Goal: Transaction & Acquisition: Purchase product/service

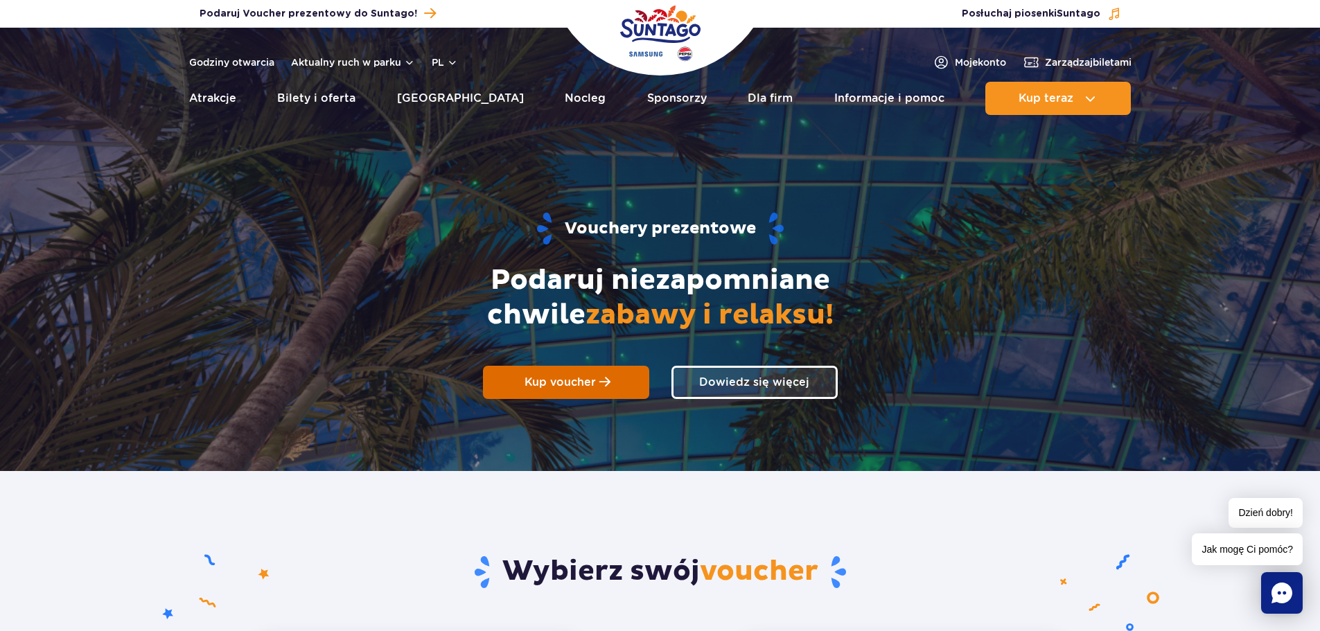
click at [548, 376] on span "Kup voucher" at bounding box center [560, 382] width 71 height 13
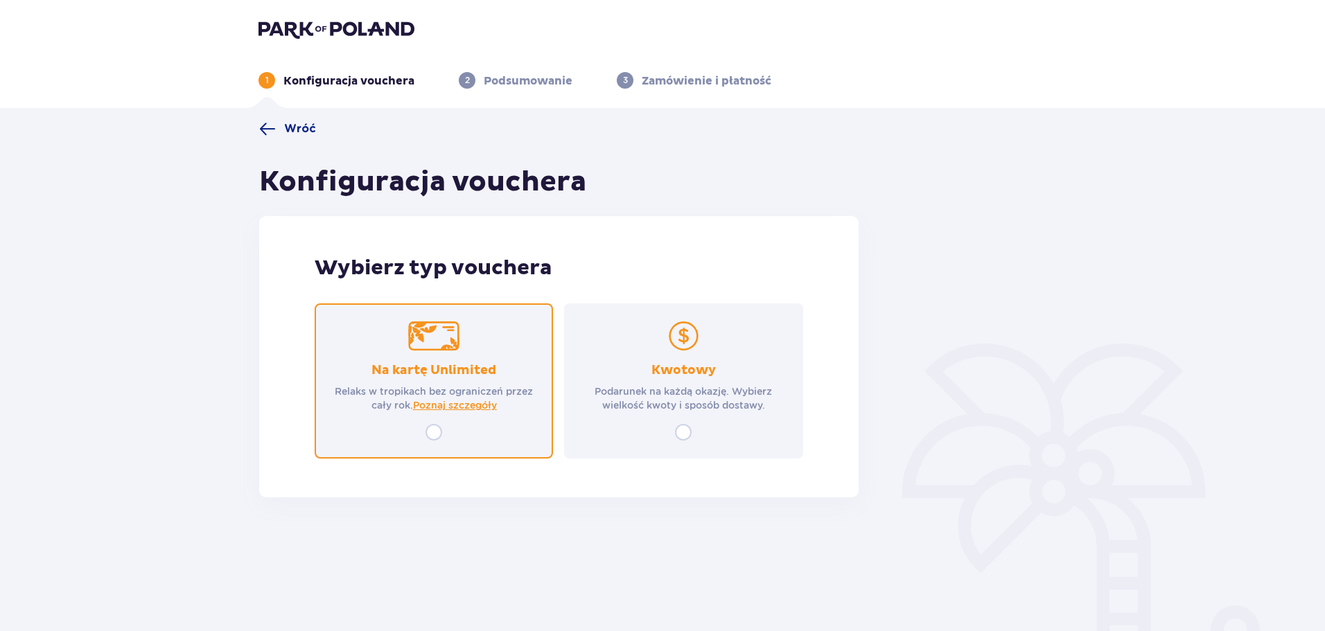
click at [437, 433] on input "radio" at bounding box center [433, 432] width 17 height 17
radio input "true"
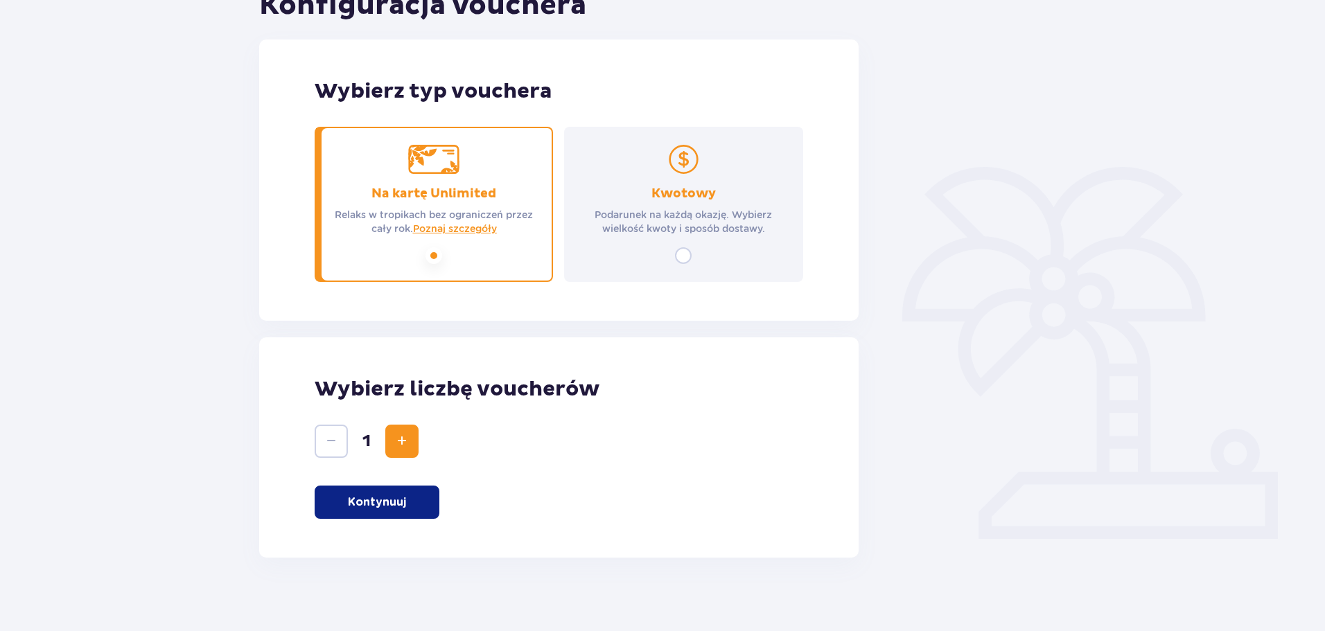
scroll to position [186, 0]
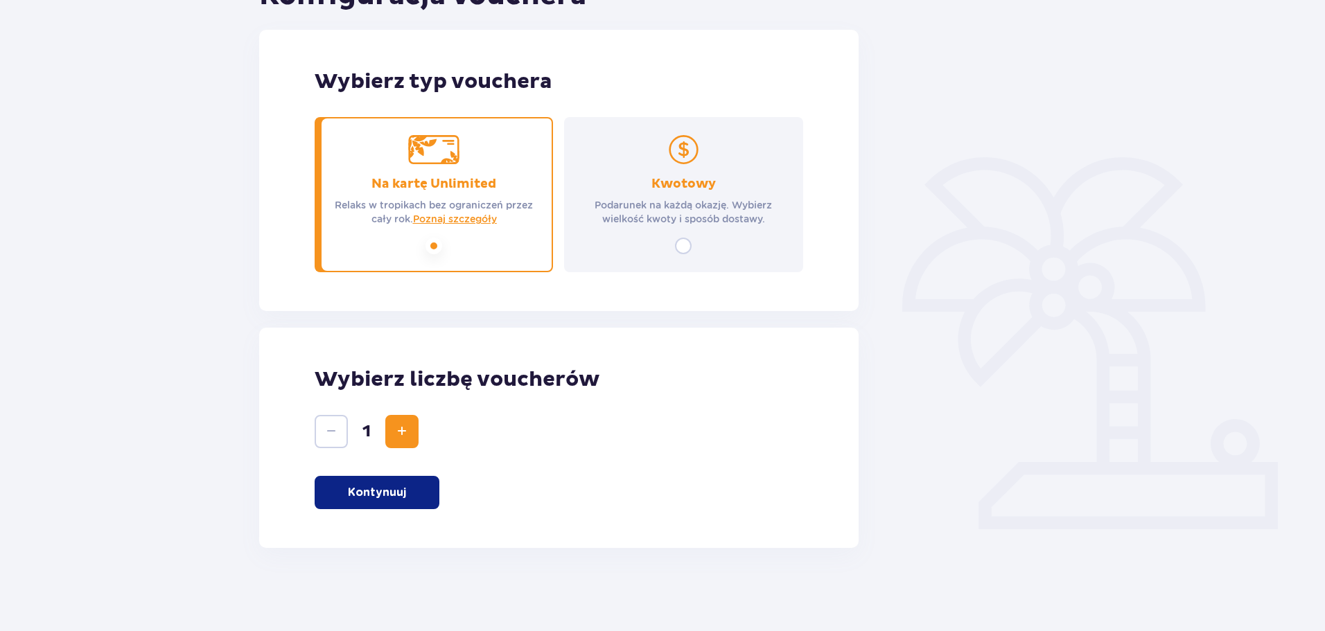
click at [408, 437] on span "Increase" at bounding box center [402, 431] width 17 height 17
click at [372, 491] on p "Kontynuuj" at bounding box center [377, 492] width 58 height 15
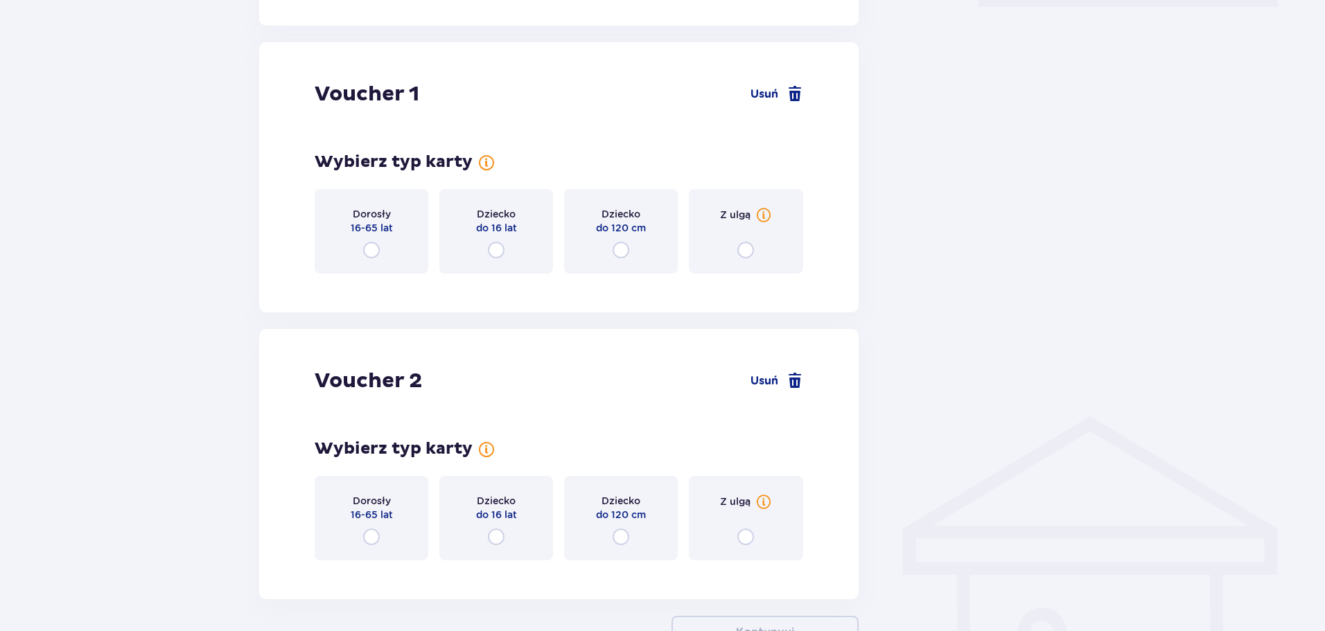
scroll to position [734, 0]
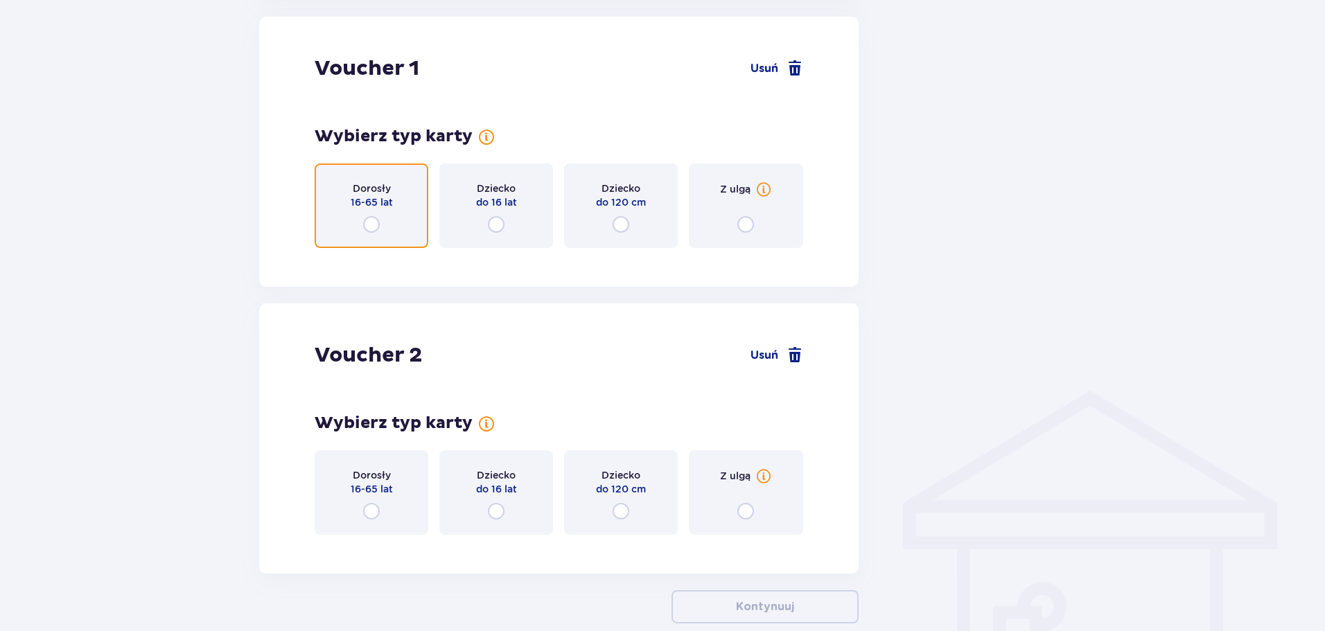
click at [373, 221] on input "radio" at bounding box center [371, 224] width 17 height 17
radio input "true"
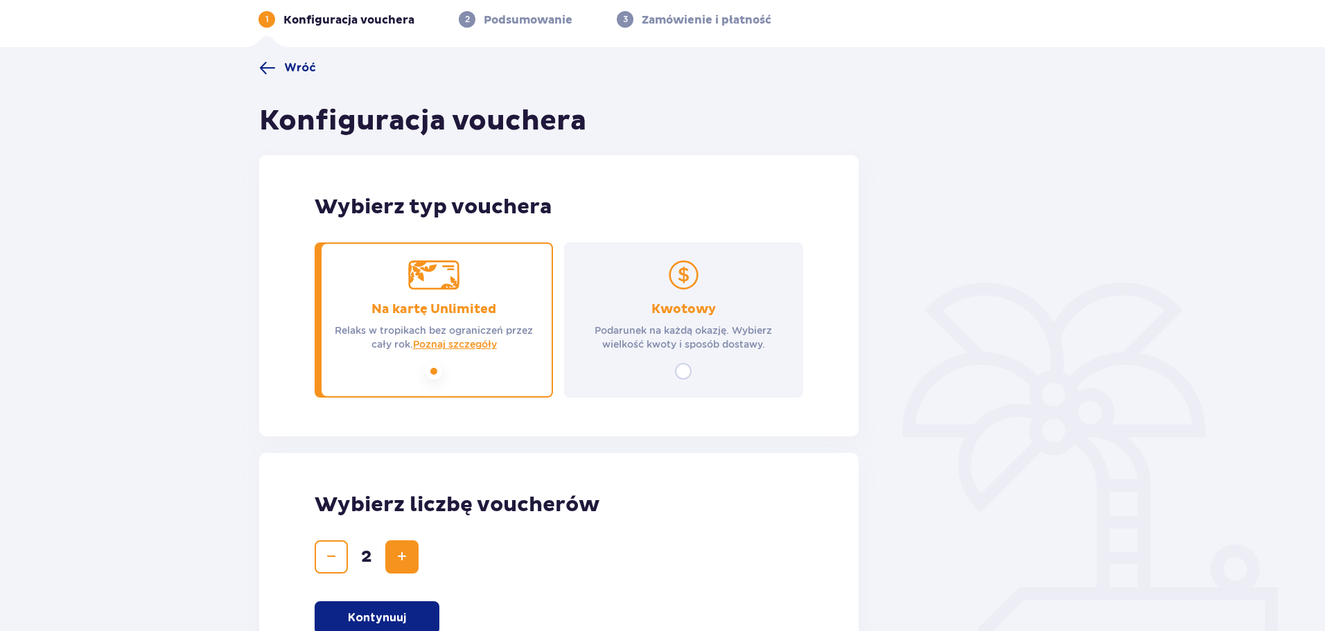
scroll to position [33, 0]
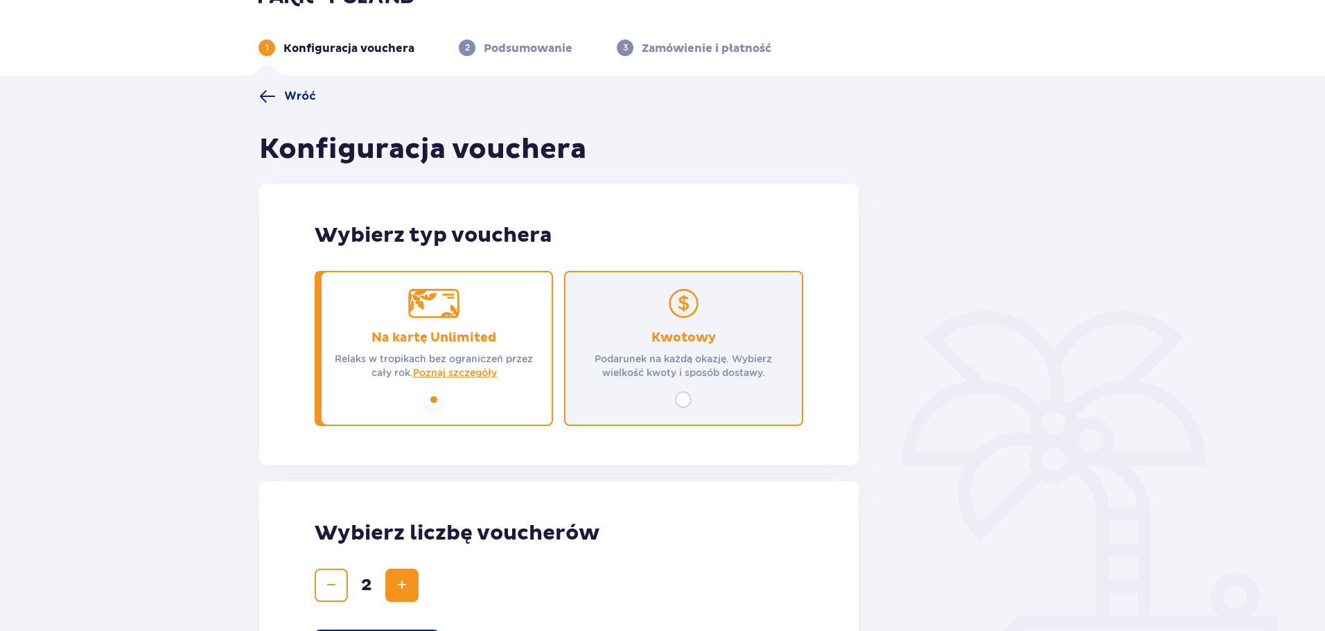
click at [688, 403] on input "radio" at bounding box center [683, 399] width 17 height 17
radio input "true"
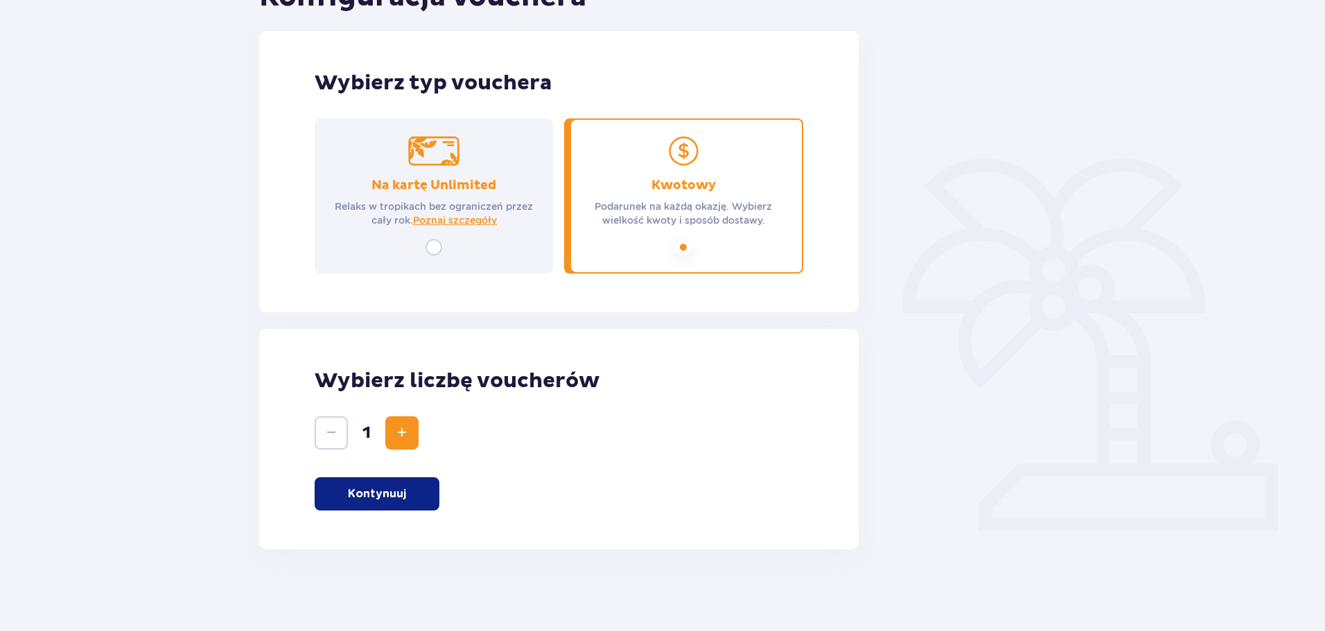
scroll to position [186, 0]
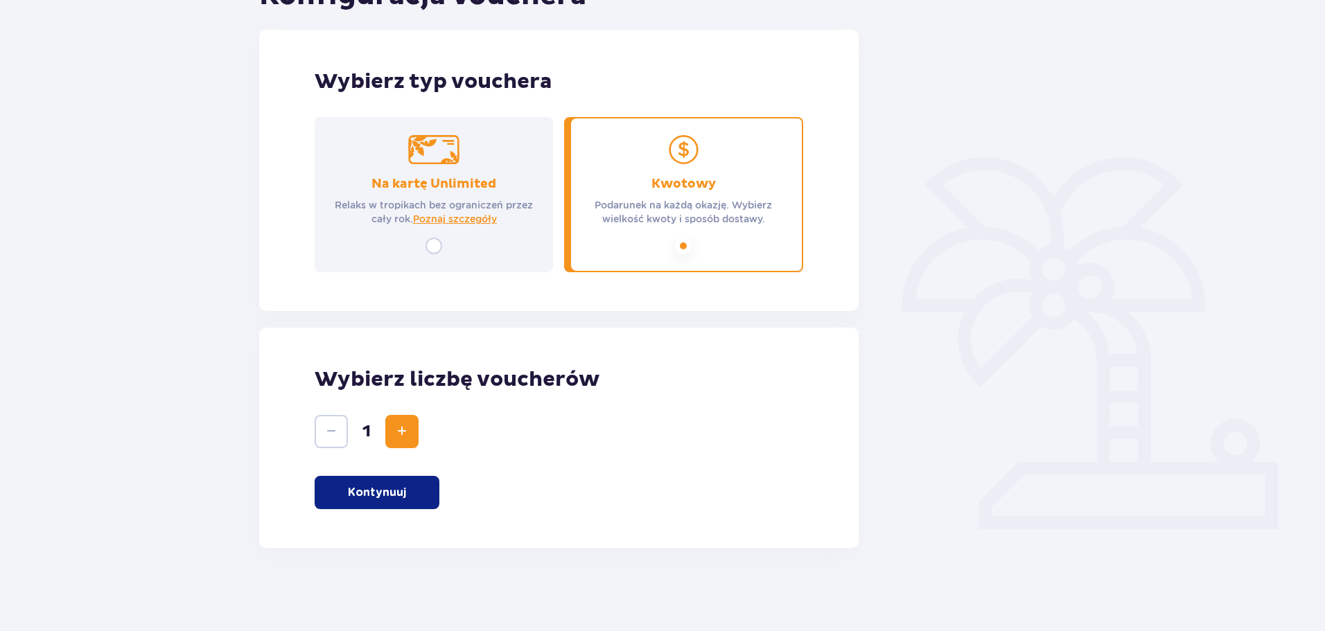
click at [408, 436] on span "Increase" at bounding box center [402, 431] width 17 height 17
click at [367, 491] on p "Kontynuuj" at bounding box center [377, 492] width 58 height 15
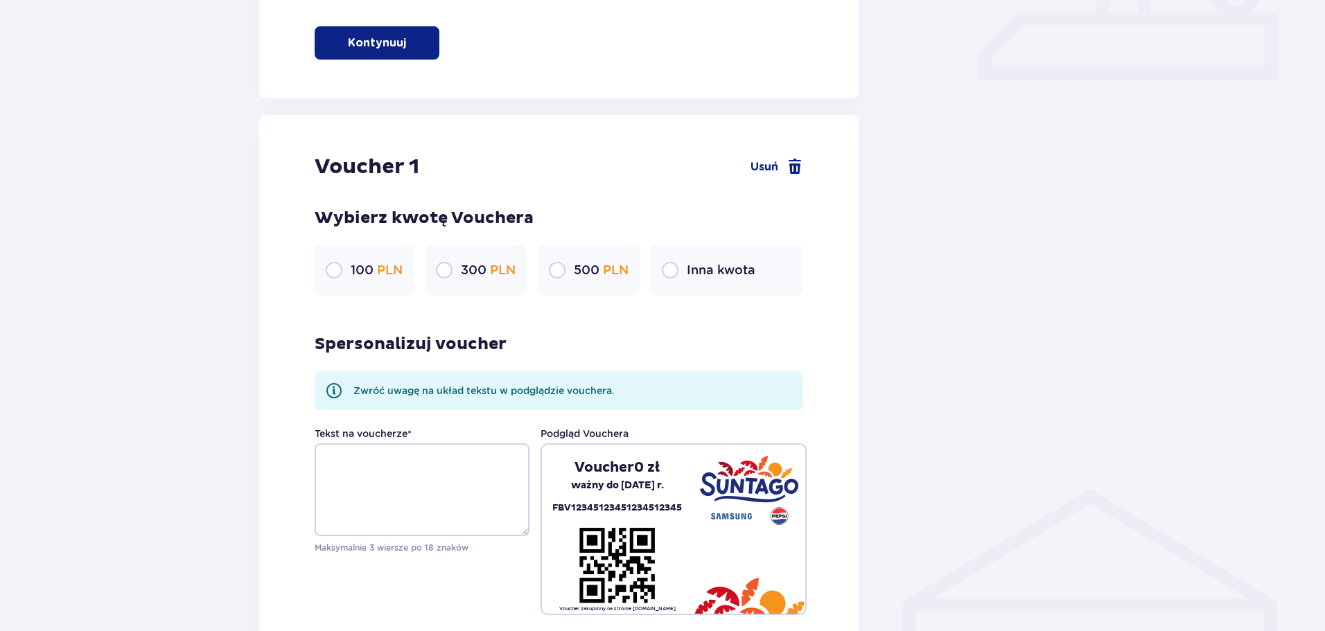
scroll to position [585, 0]
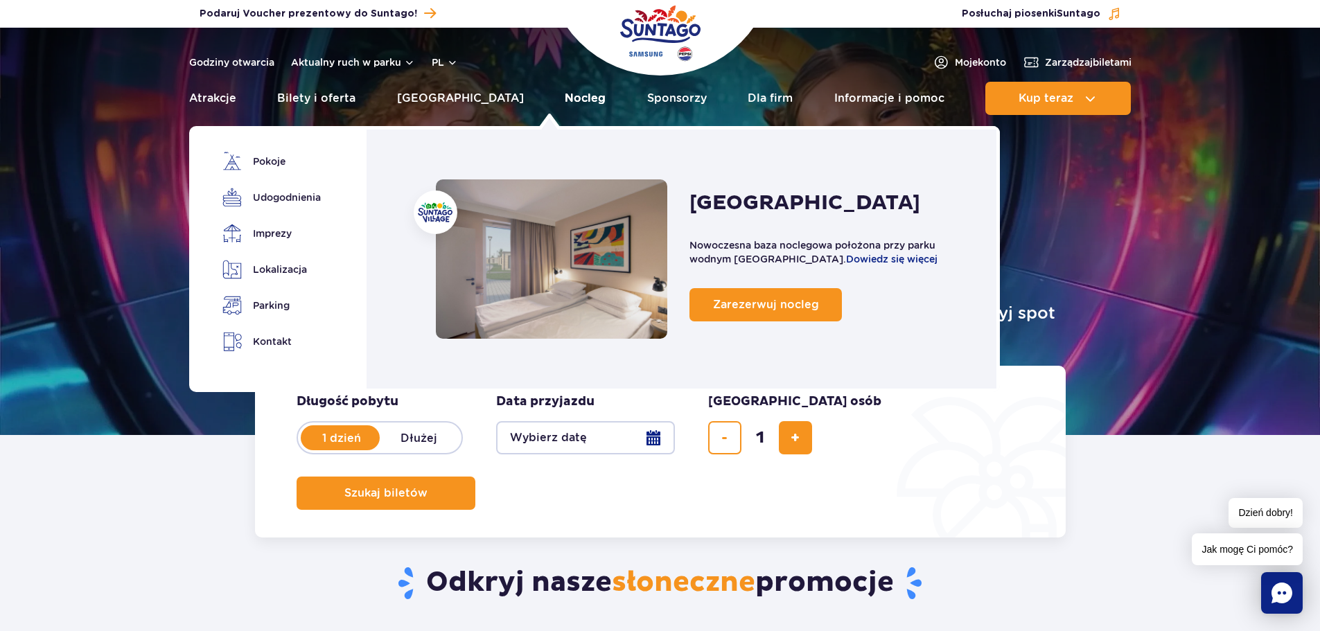
click at [565, 99] on link "Nocleg" at bounding box center [585, 98] width 41 height 33
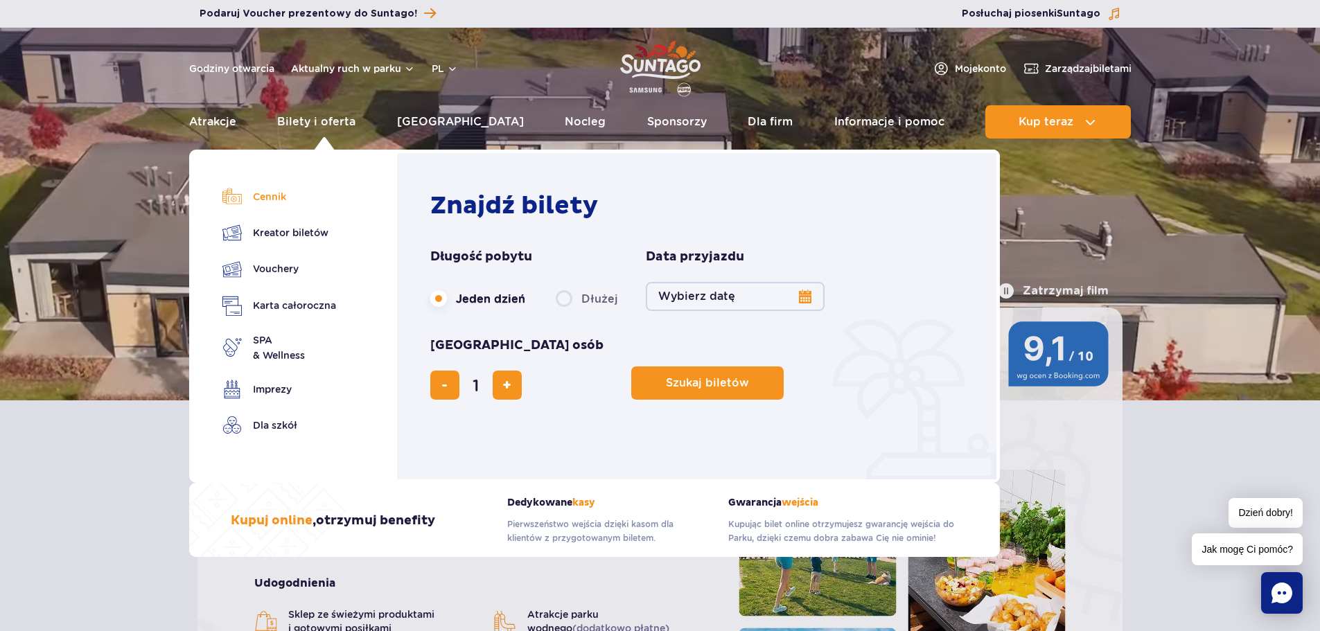
click at [270, 197] on link "Cennik" at bounding box center [279, 196] width 114 height 19
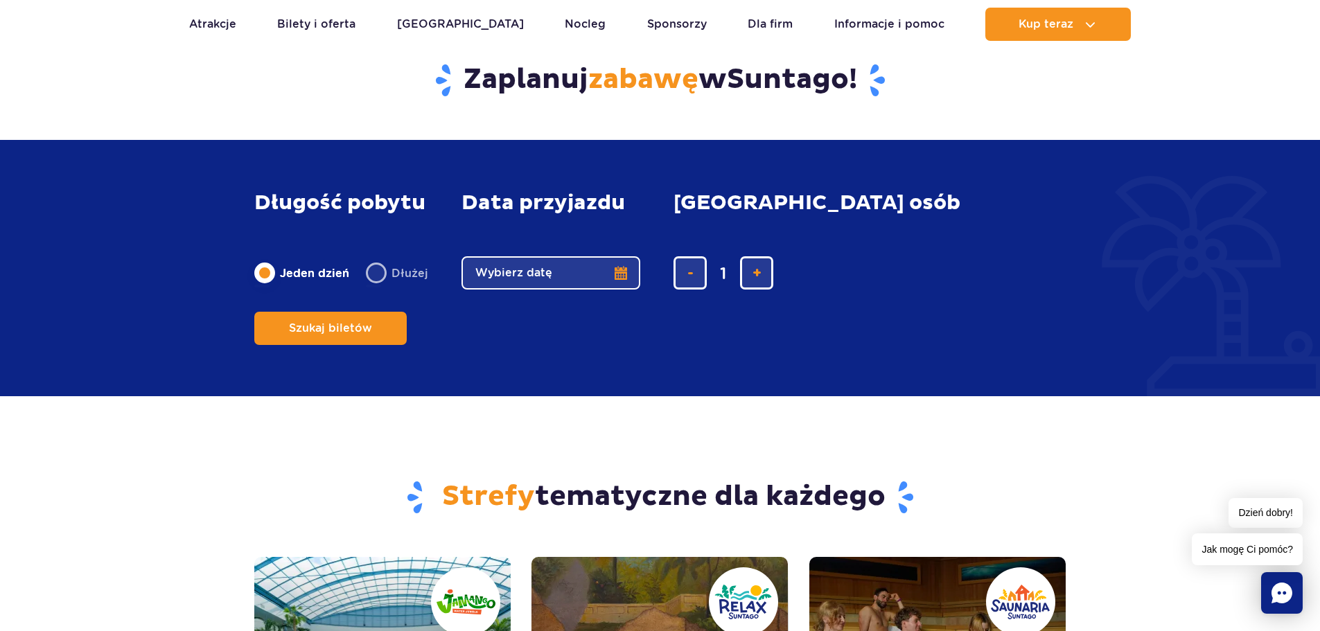
scroll to position [1109, 0]
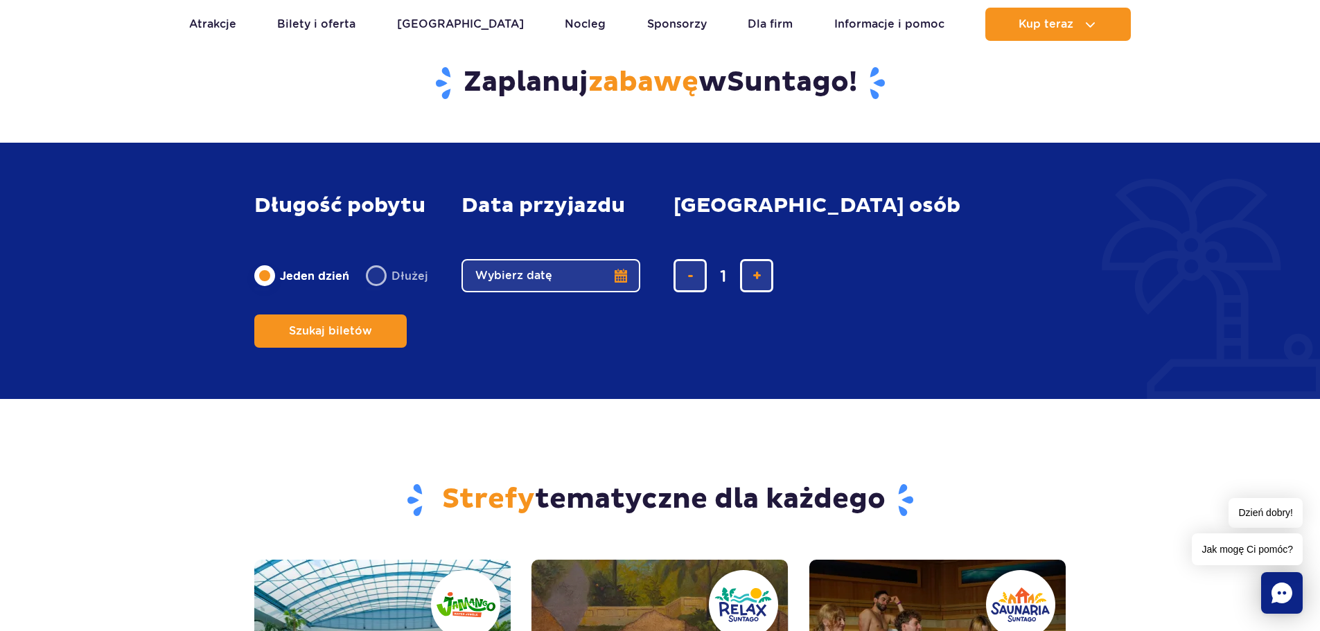
click at [385, 290] on label "Dłużej" at bounding box center [397, 275] width 62 height 29
click at [381, 290] on input "Dłużej" at bounding box center [373, 289] width 15 height 3
radio input "false"
radio input "true"
click at [611, 292] on button "Wybierz datę" at bounding box center [550, 275] width 179 height 33
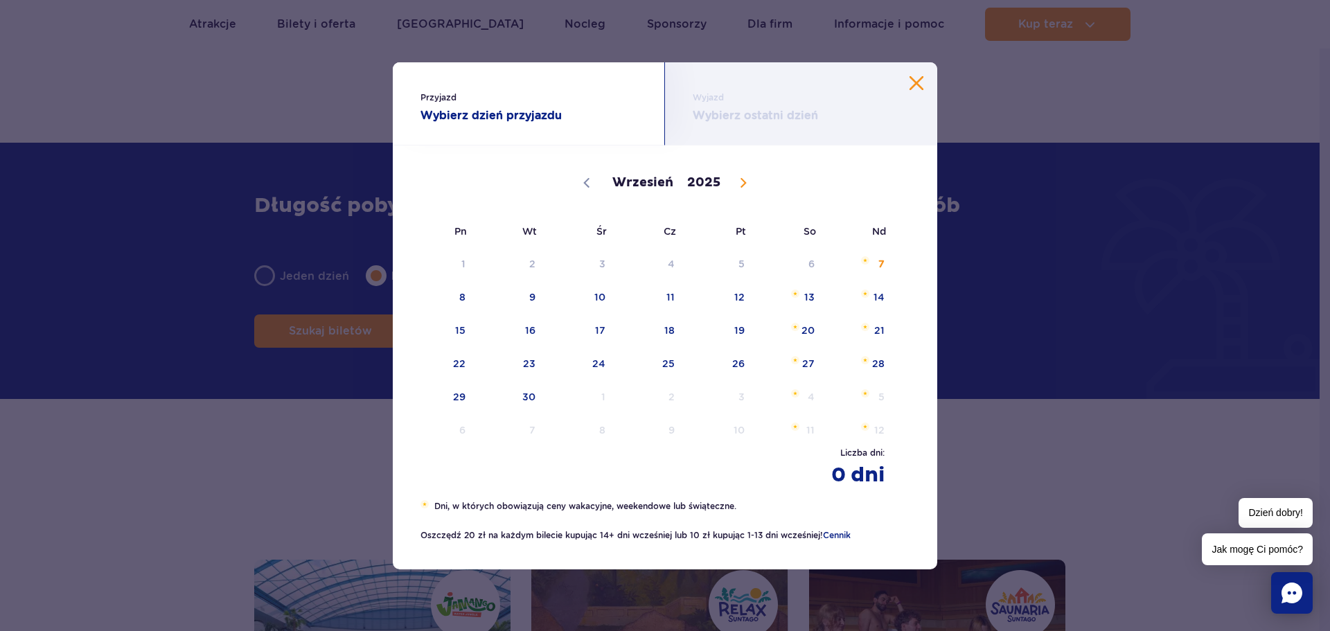
click at [739, 185] on icon at bounding box center [744, 183] width 10 height 10
select select "9"
click at [790, 331] on span "18" at bounding box center [791, 331] width 70 height 32
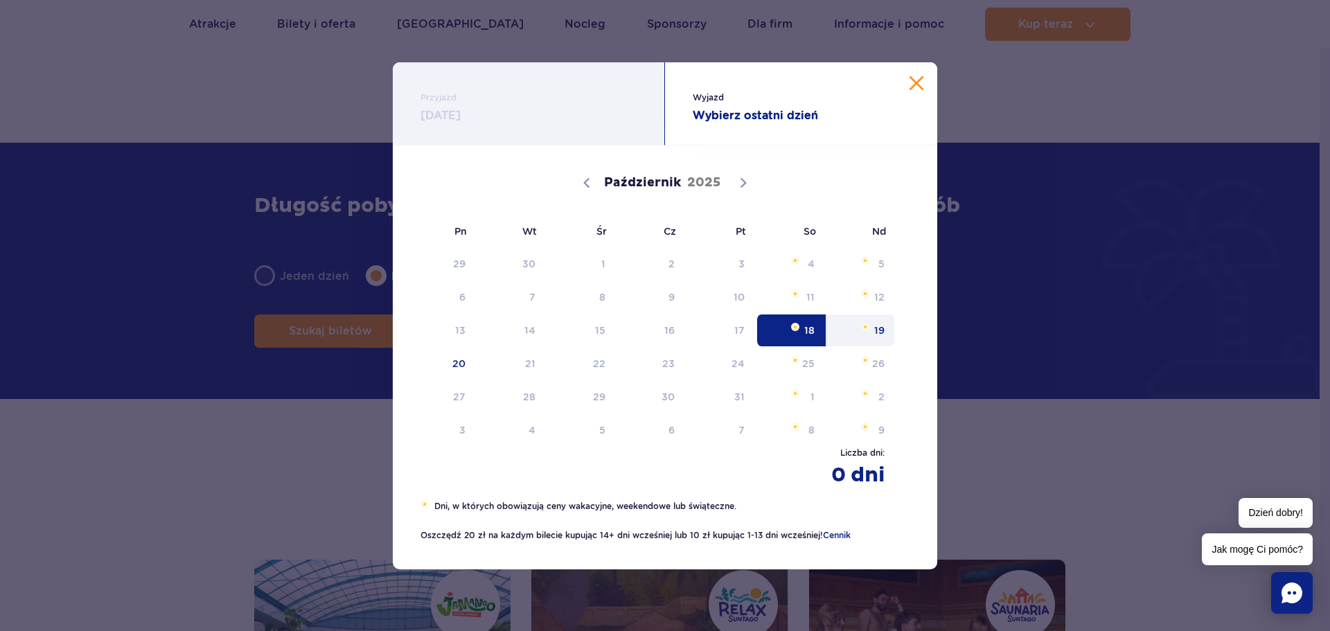
click at [878, 329] on span "19" at bounding box center [861, 331] width 70 height 32
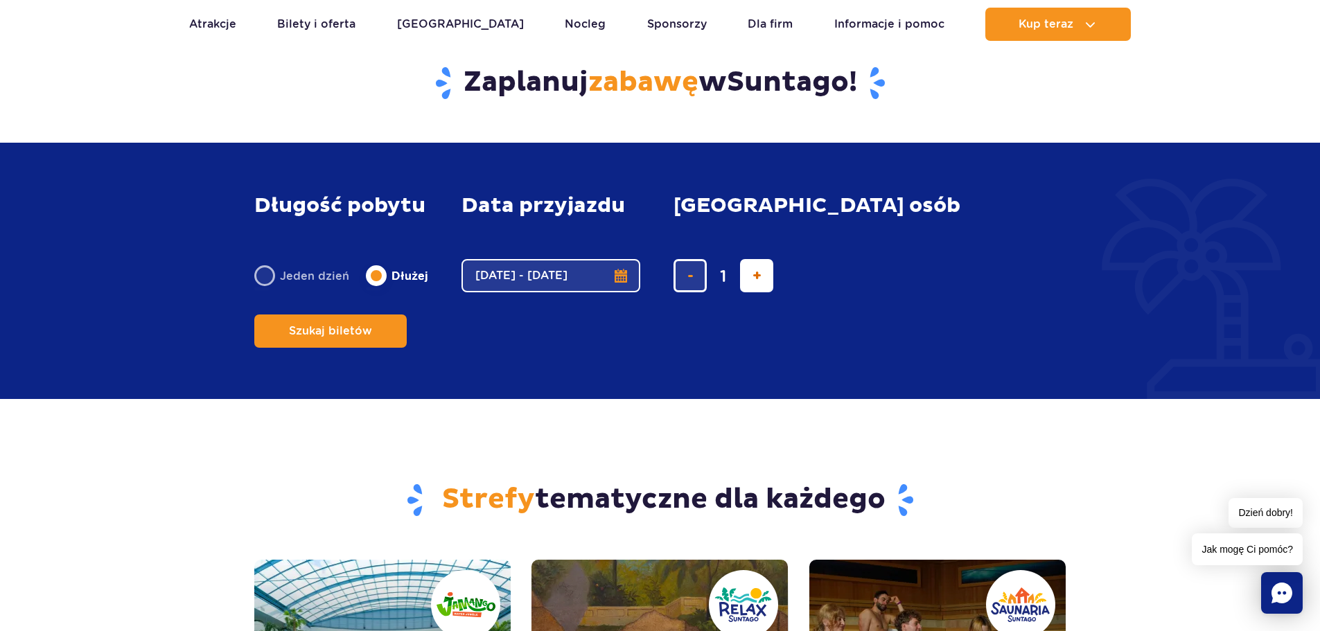
click at [755, 276] on span "dodaj bilet" at bounding box center [756, 276] width 9 height 0
type input "2"
click at [367, 325] on span "Szukaj biletów" at bounding box center [324, 331] width 83 height 12
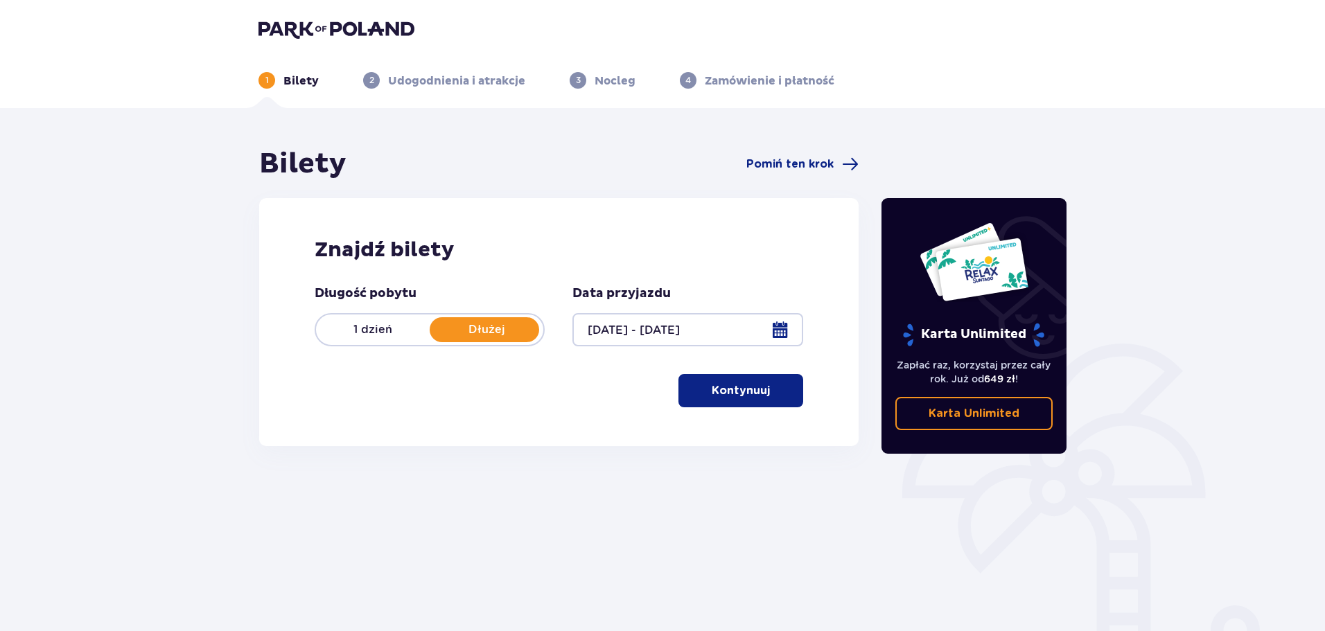
click at [504, 324] on p "Dłużej" at bounding box center [487, 329] width 114 height 15
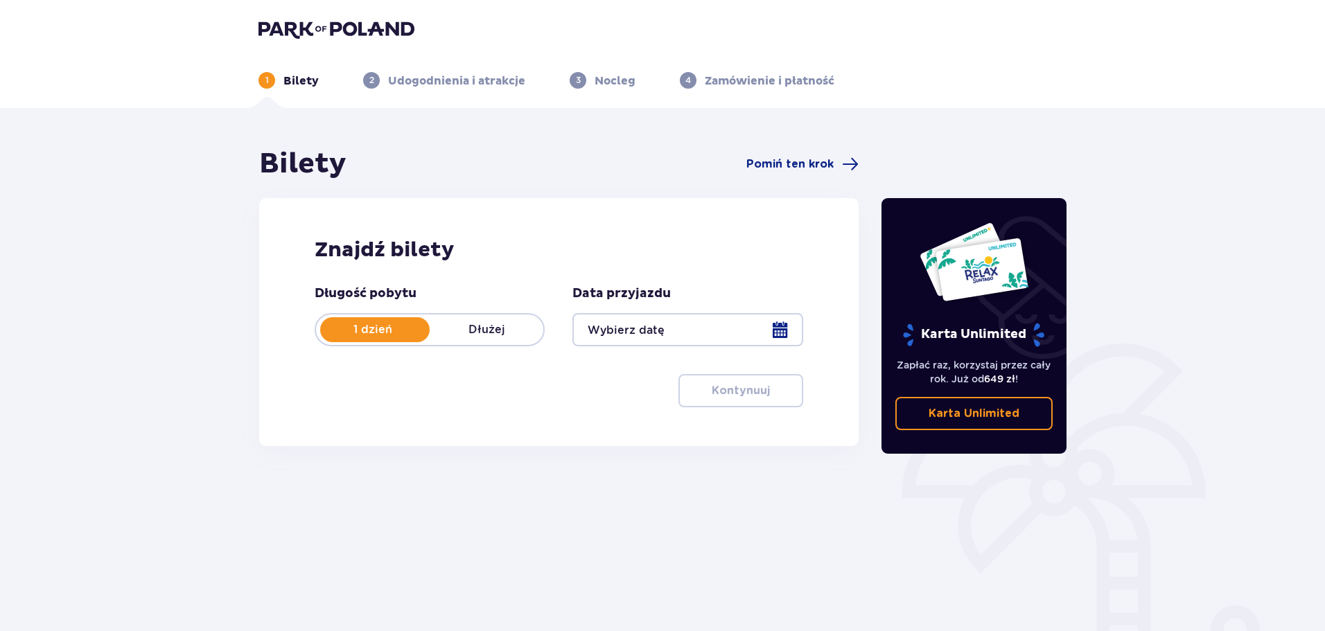
click at [504, 324] on p "Dłużej" at bounding box center [487, 329] width 114 height 15
click at [673, 336] on div at bounding box center [687, 329] width 230 height 33
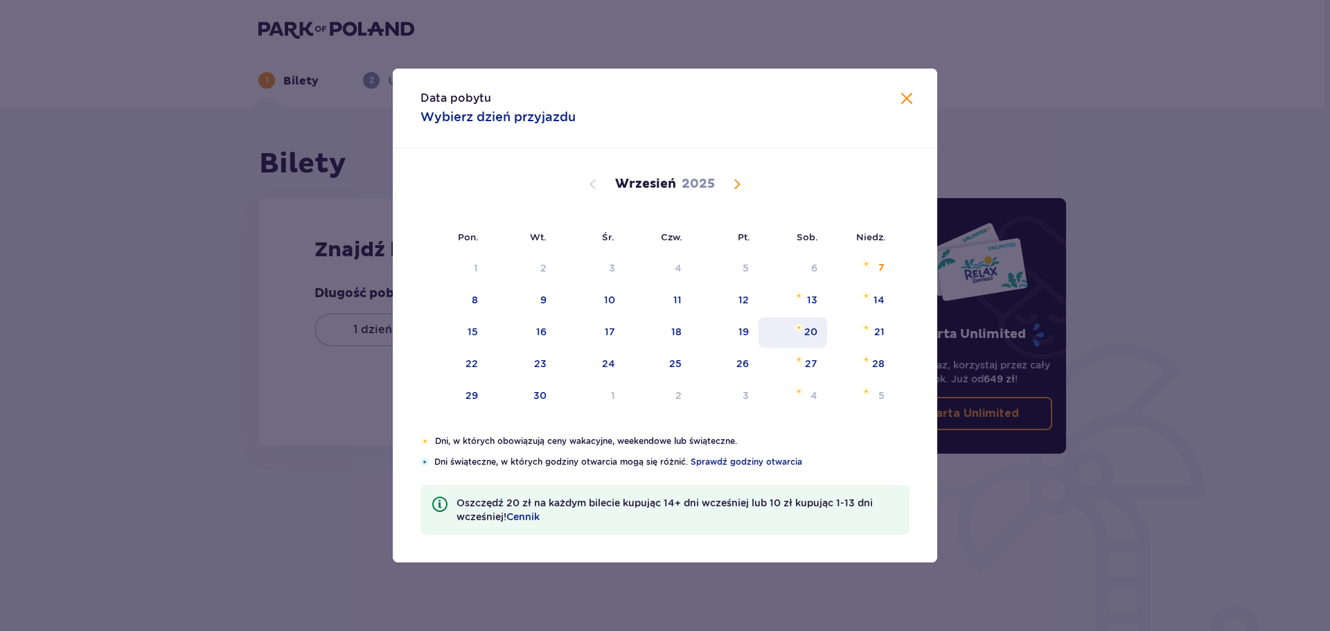
click at [803, 326] on img "Choose sobota, 20 września 2025 as your check-in date. It’s available." at bounding box center [799, 328] width 9 height 8
click at [741, 184] on span "Calendar" at bounding box center [737, 184] width 17 height 17
click at [793, 335] on div "18" at bounding box center [794, 332] width 67 height 30
click at [861, 338] on div "19" at bounding box center [860, 332] width 67 height 30
click at [909, 96] on span at bounding box center [907, 99] width 17 height 17
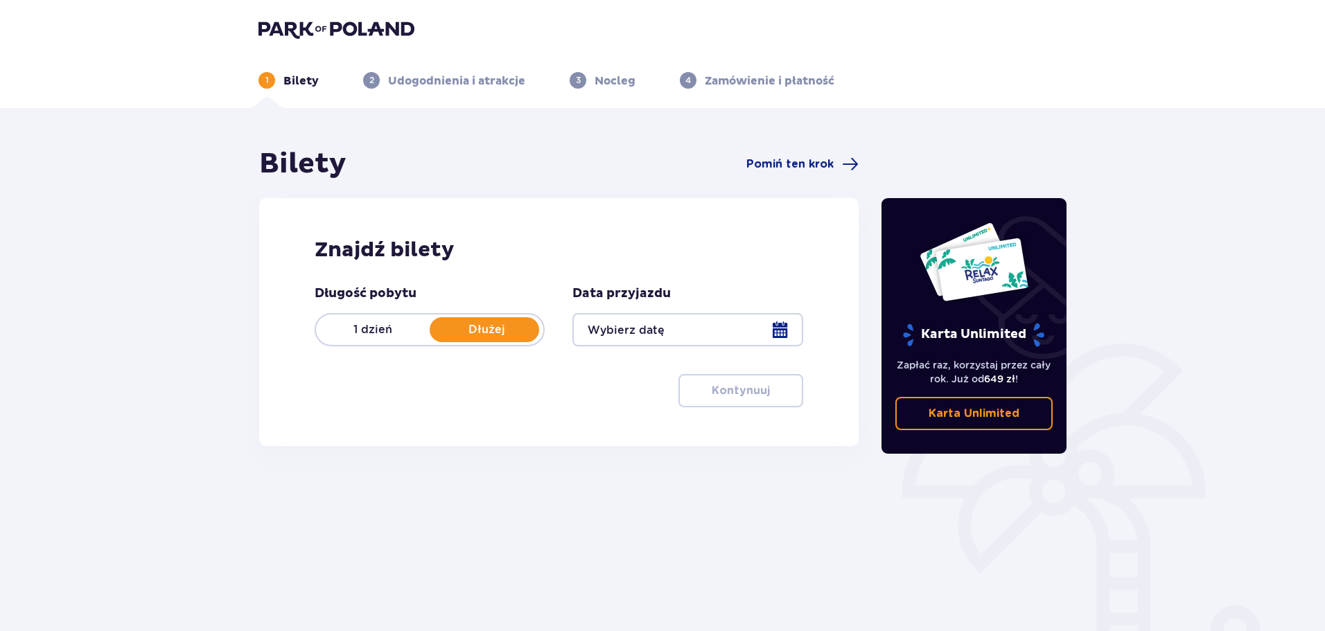
click at [654, 318] on div at bounding box center [687, 329] width 230 height 33
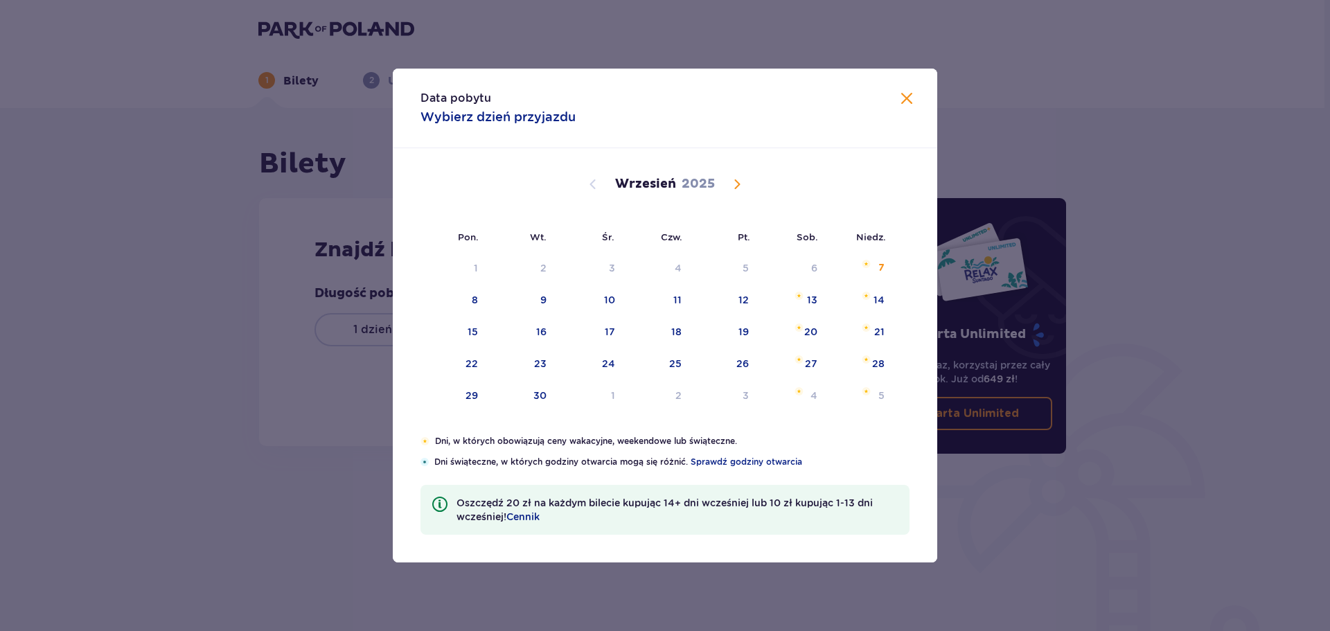
click at [740, 181] on span "Calendar" at bounding box center [737, 184] width 17 height 17
click at [739, 182] on span "Calendar" at bounding box center [737, 184] width 17 height 17
click at [737, 183] on span "Calendar" at bounding box center [737, 184] width 17 height 17
click at [593, 184] on span "Calendar" at bounding box center [593, 184] width 17 height 17
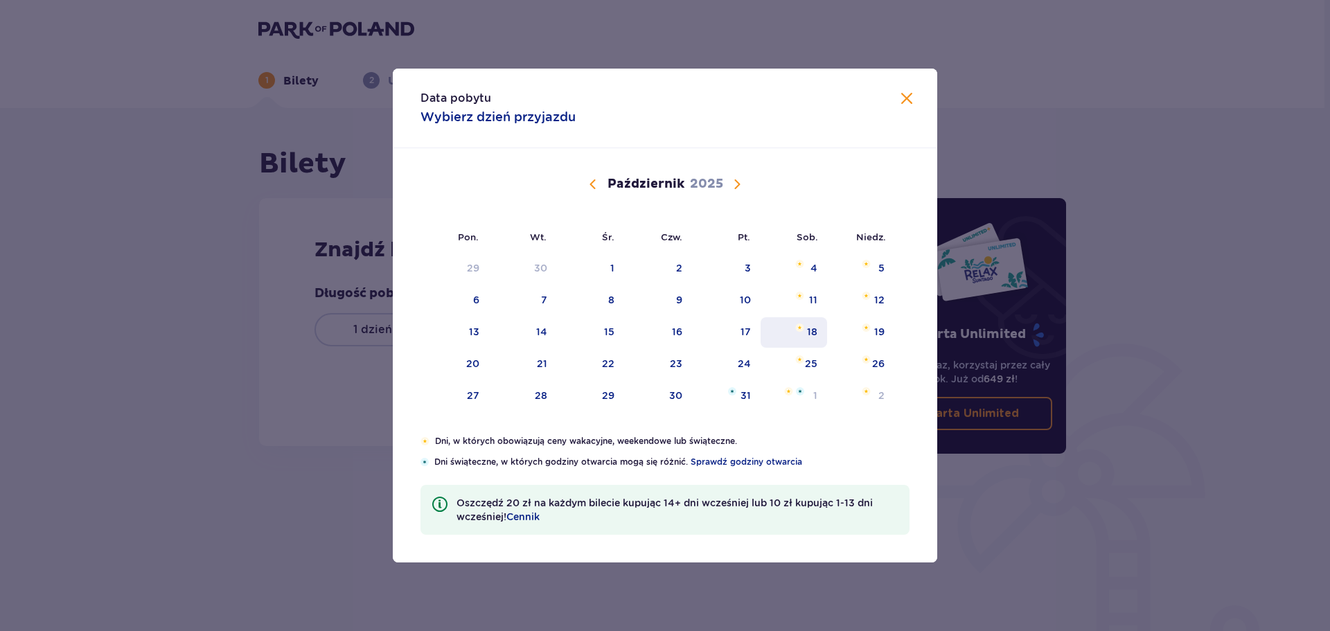
click at [796, 336] on div "18" at bounding box center [794, 332] width 67 height 30
click at [864, 330] on img "Choose niedziela, 19 października 2025 as your check-out date. It’s available." at bounding box center [866, 328] width 9 height 8
type input "[DATE] - [DATE]"
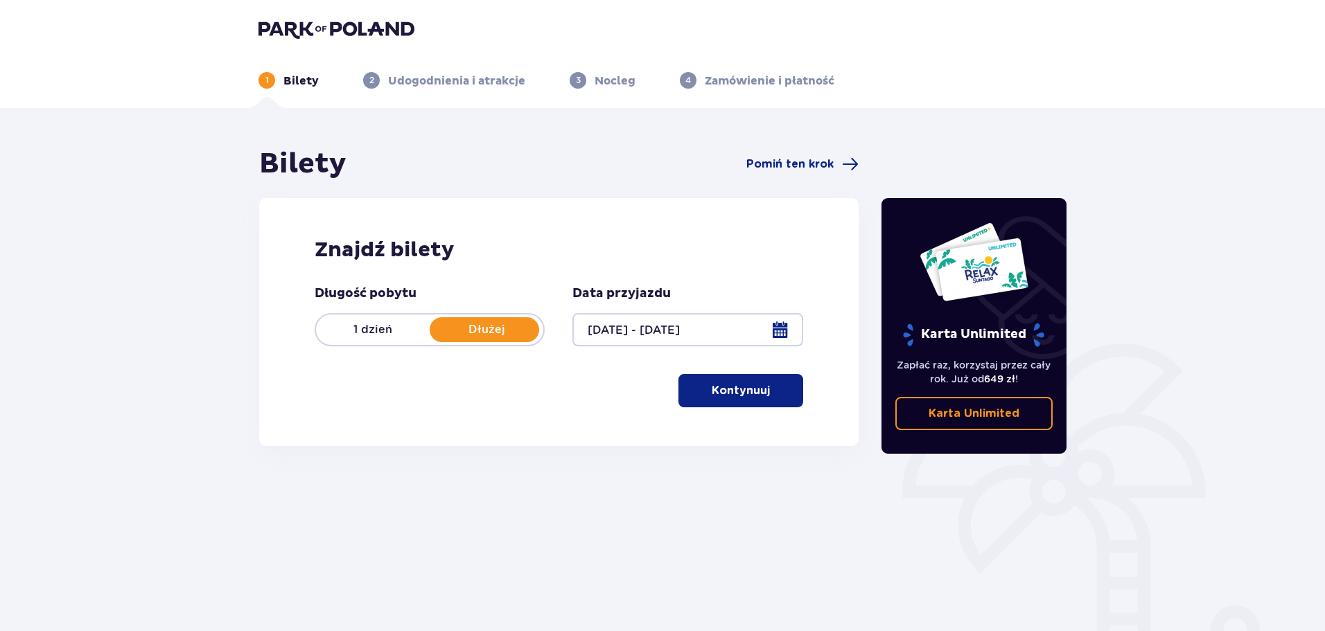
click at [716, 397] on p "Kontynuuj" at bounding box center [741, 390] width 58 height 15
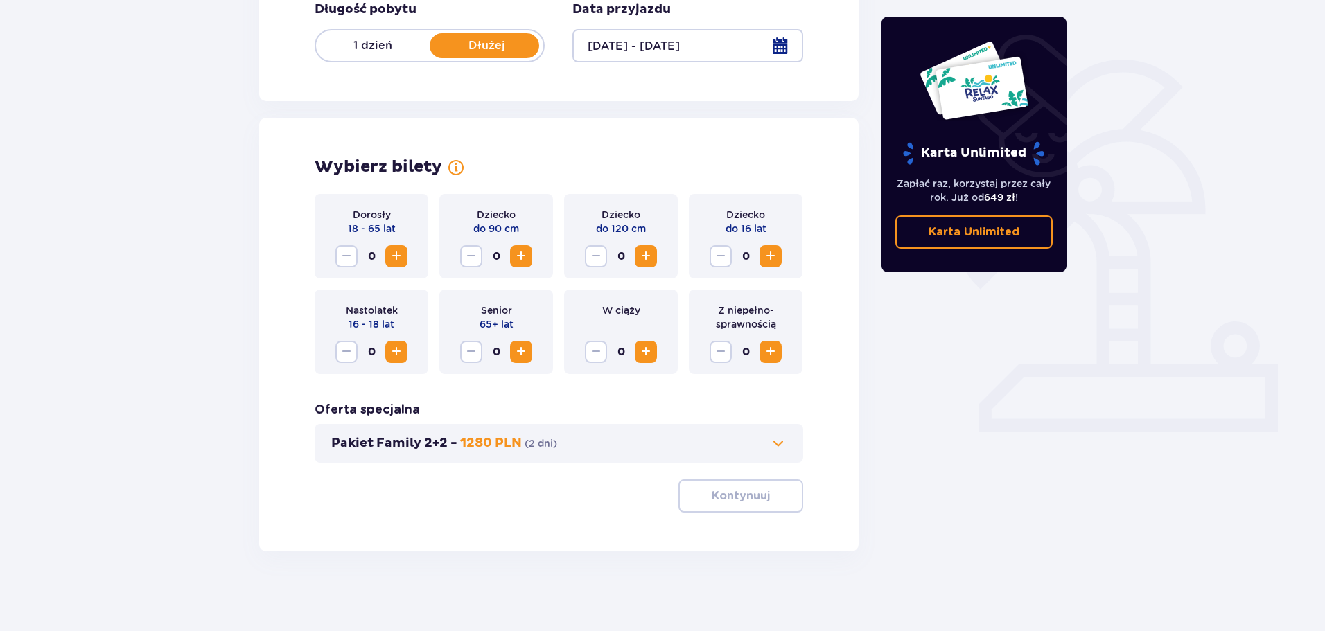
scroll to position [288, 0]
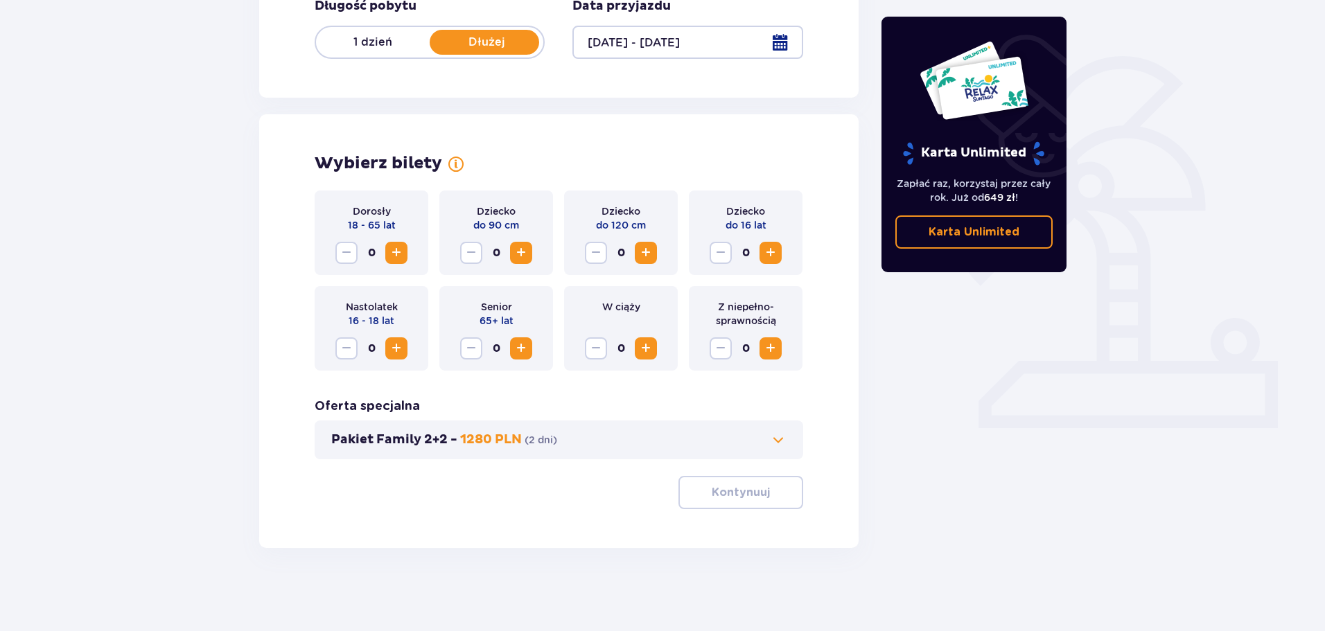
click at [396, 255] on span "Increase" at bounding box center [396, 253] width 17 height 17
click at [393, 256] on span "Increase" at bounding box center [396, 253] width 17 height 17
click at [777, 440] on span at bounding box center [778, 440] width 17 height 17
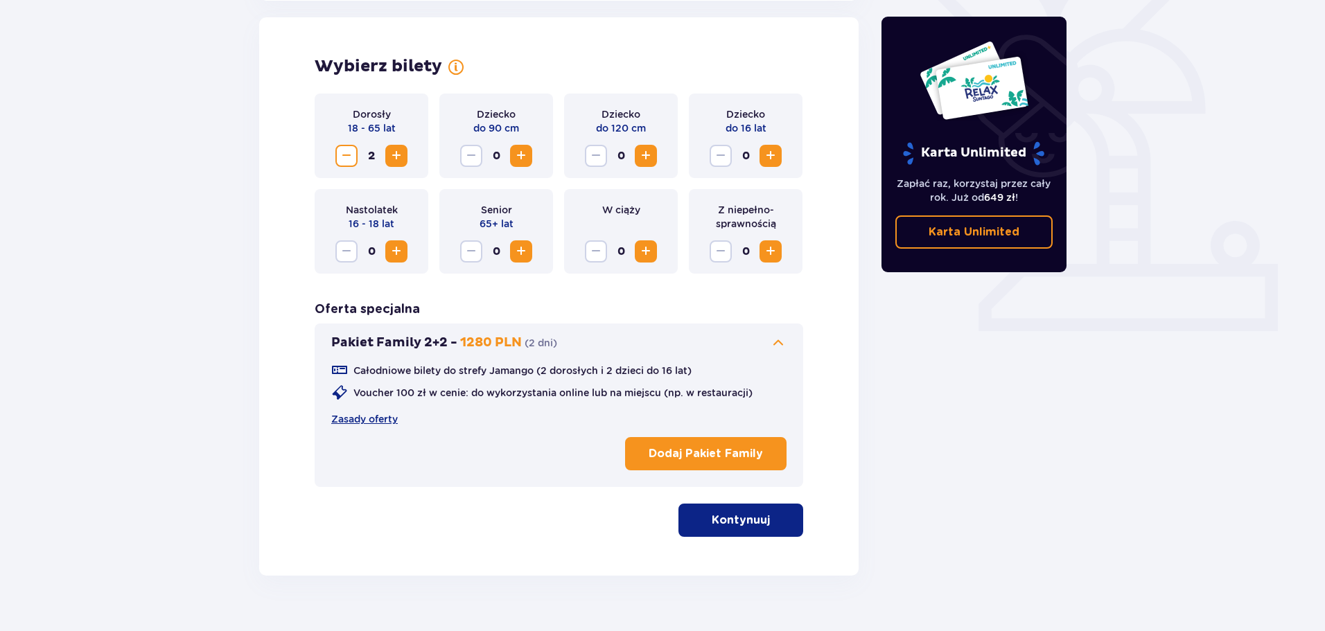
scroll to position [385, 0]
click at [751, 511] on button "Kontynuuj" at bounding box center [740, 519] width 125 height 33
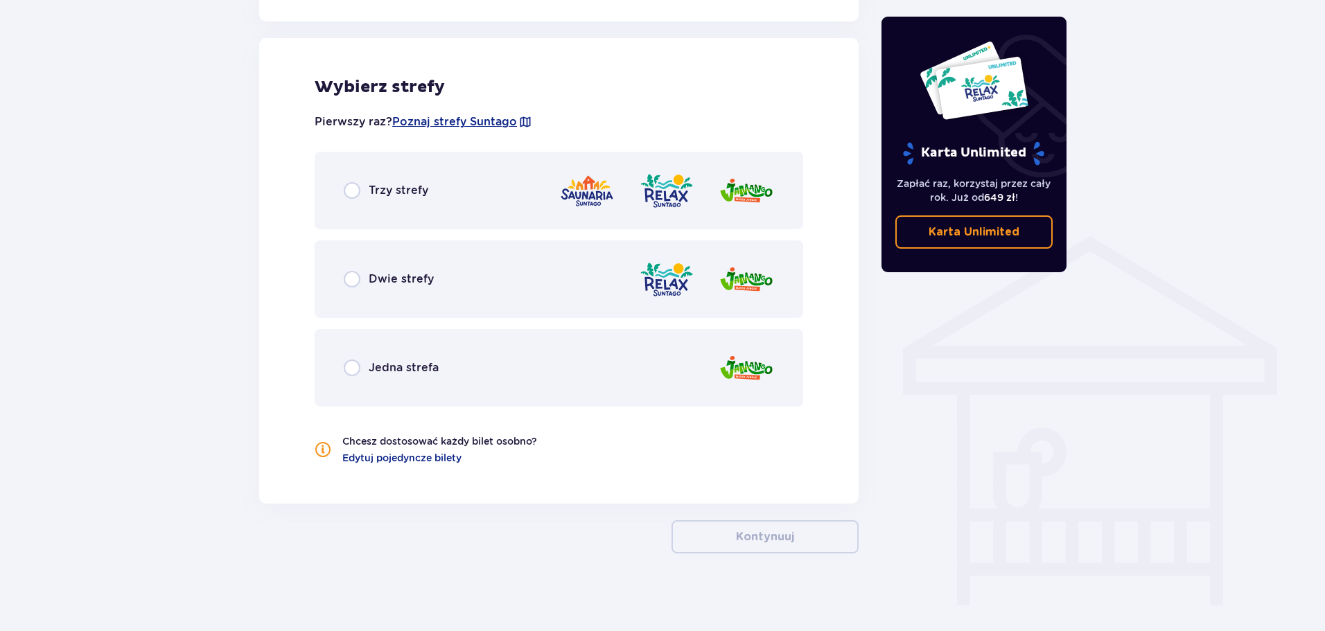
scroll to position [894, 0]
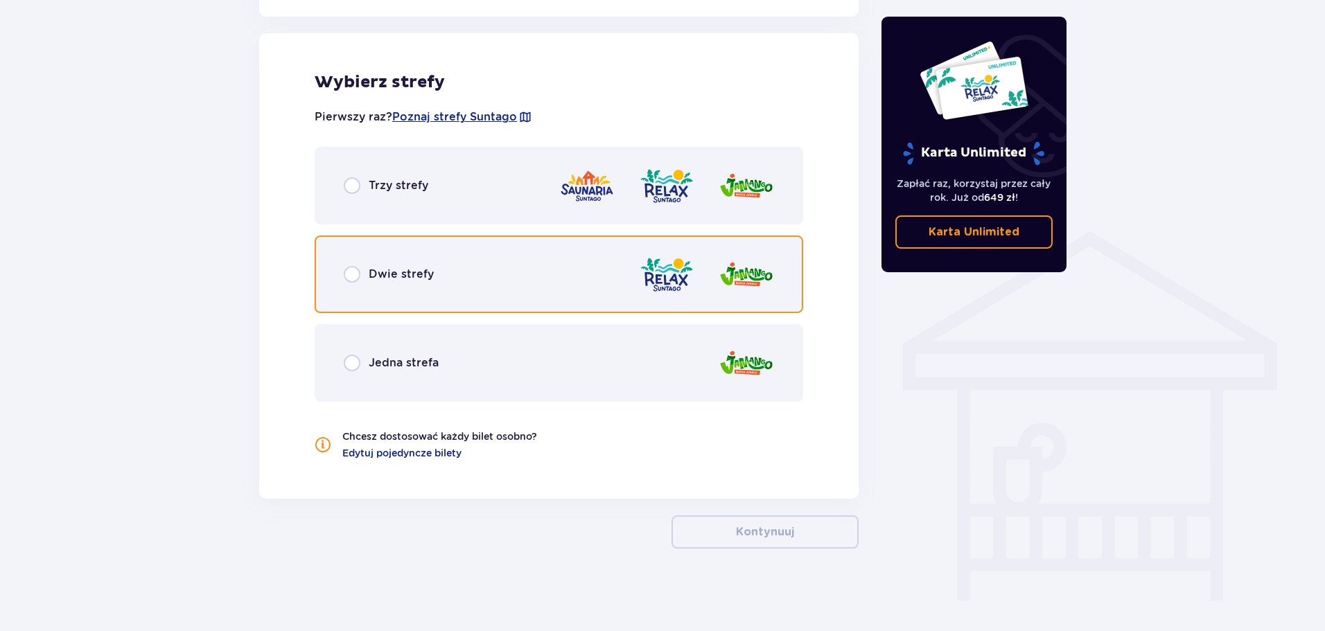
click at [351, 272] on input "radio" at bounding box center [352, 274] width 17 height 17
radio input "true"
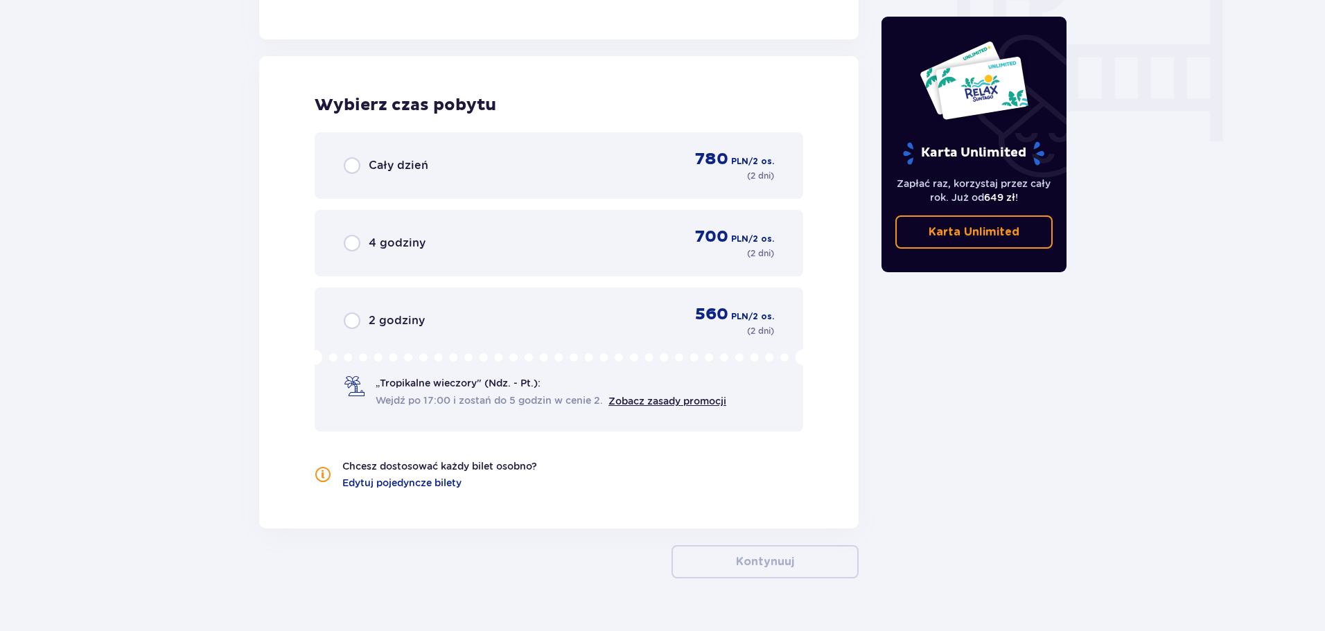
scroll to position [1376, 0]
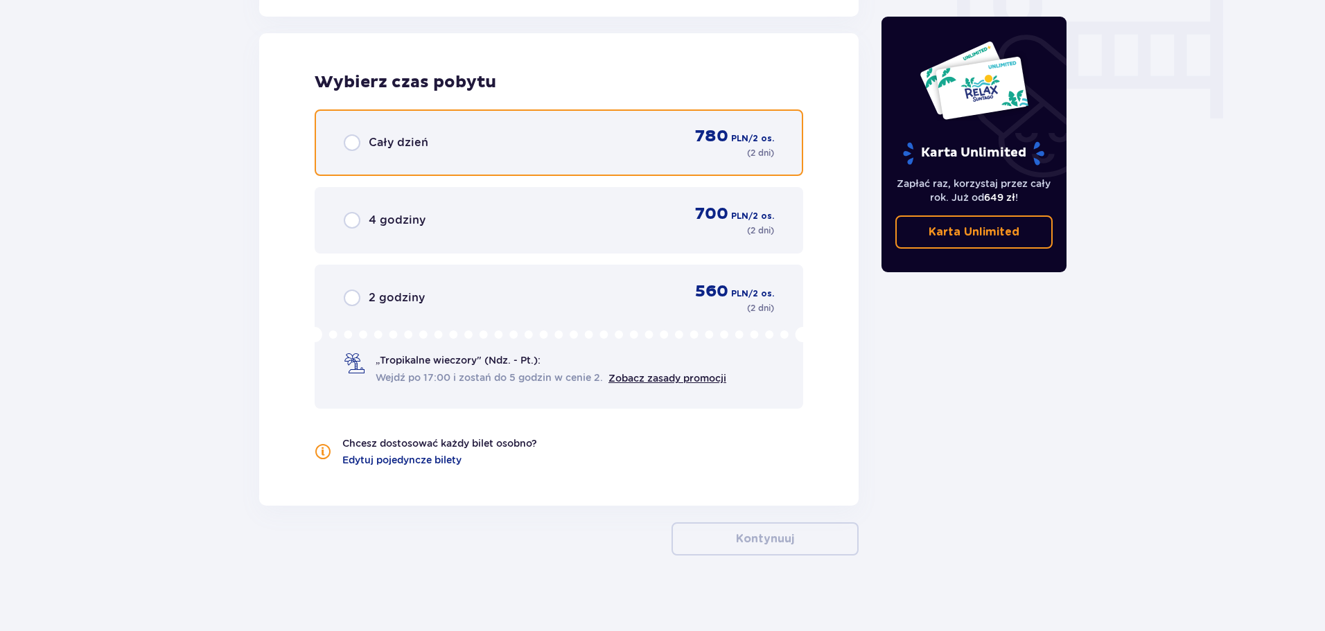
click at [353, 141] on input "radio" at bounding box center [352, 142] width 17 height 17
radio input "true"
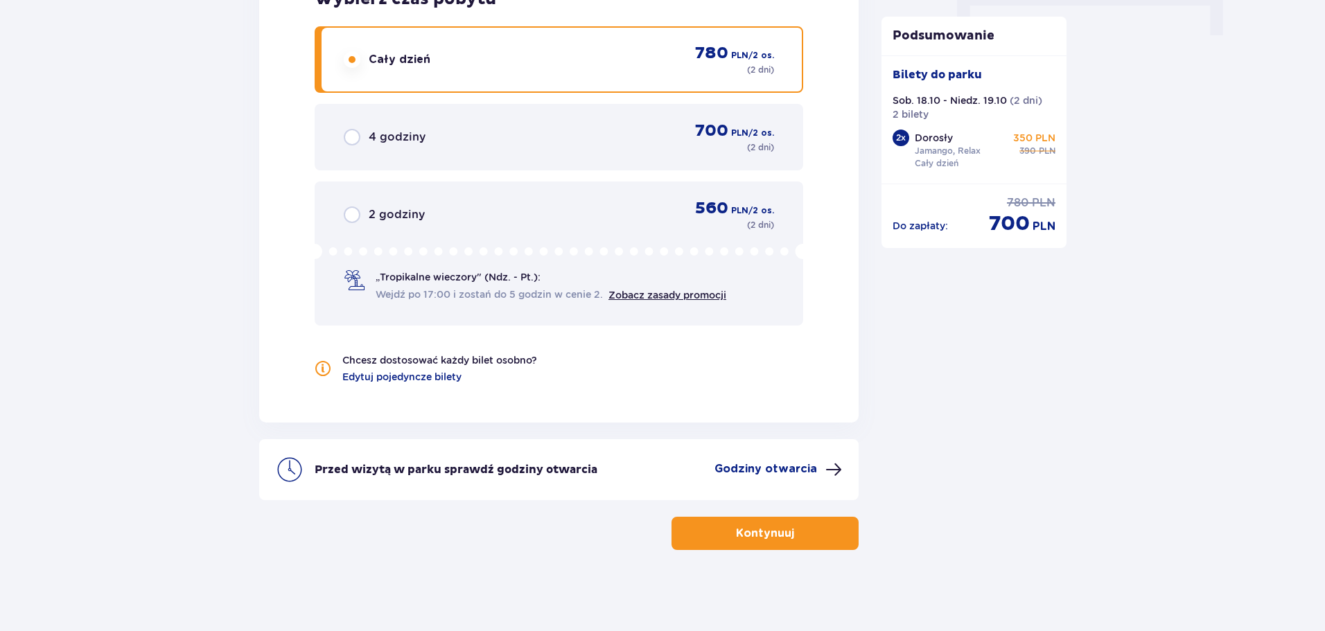
scroll to position [1461, 0]
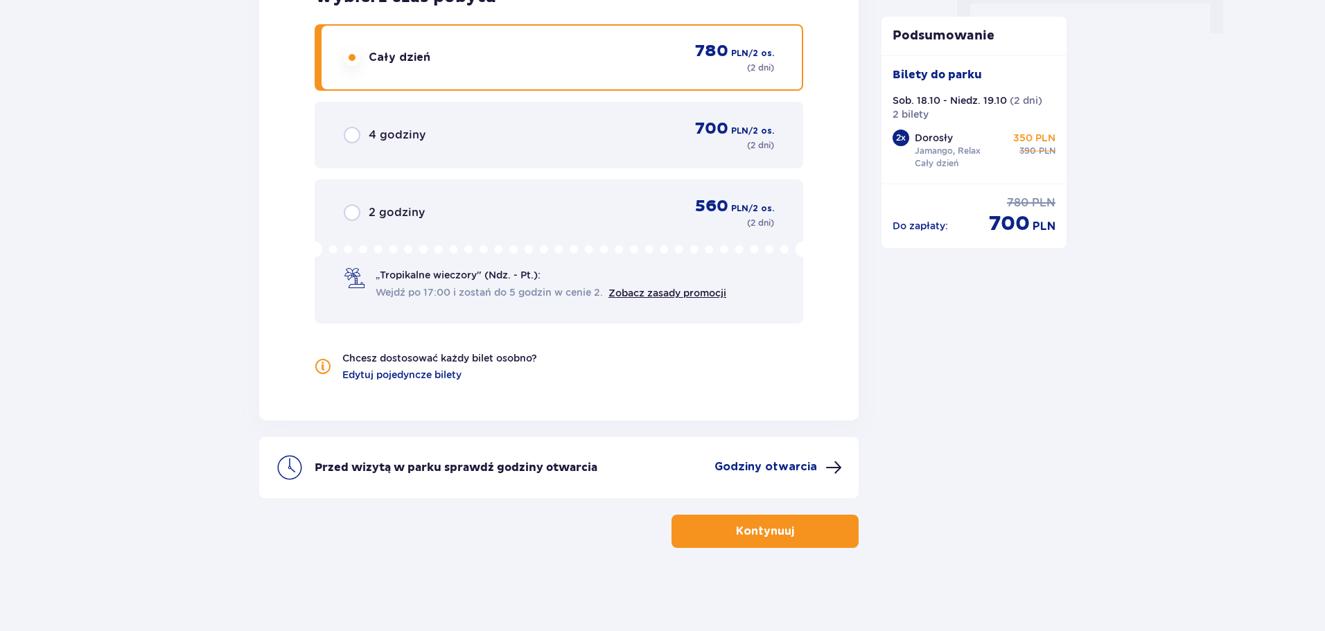
click at [797, 525] on span "button" at bounding box center [797, 531] width 17 height 17
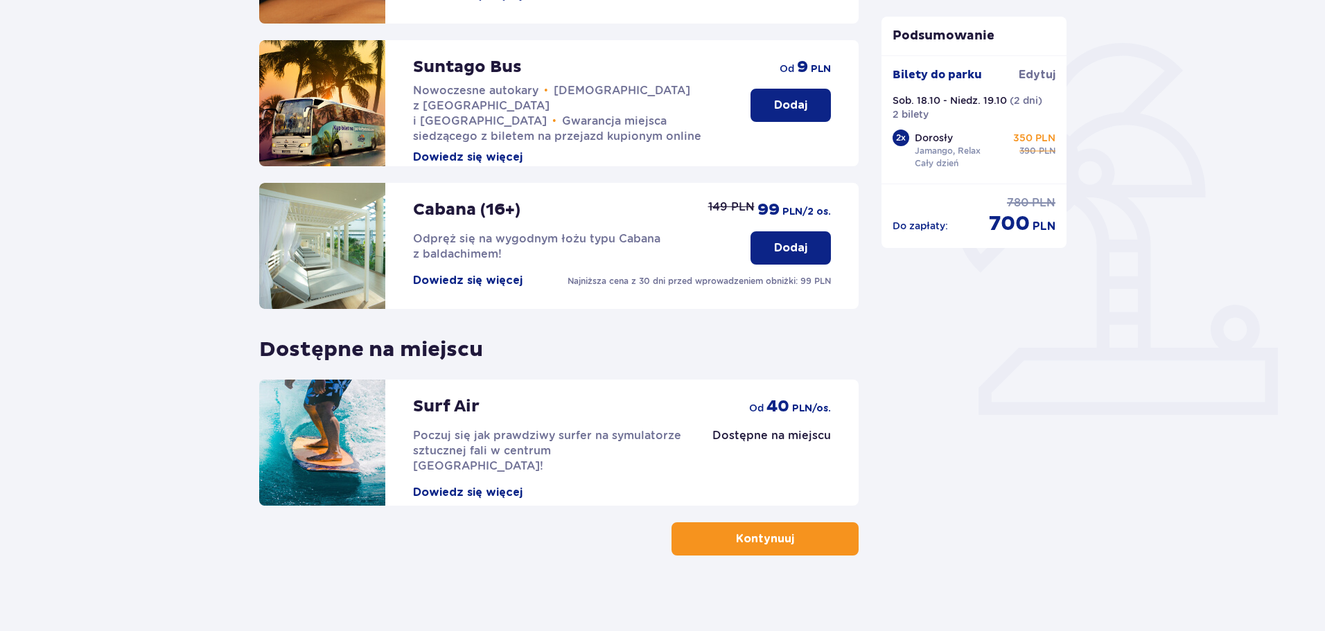
scroll to position [308, 0]
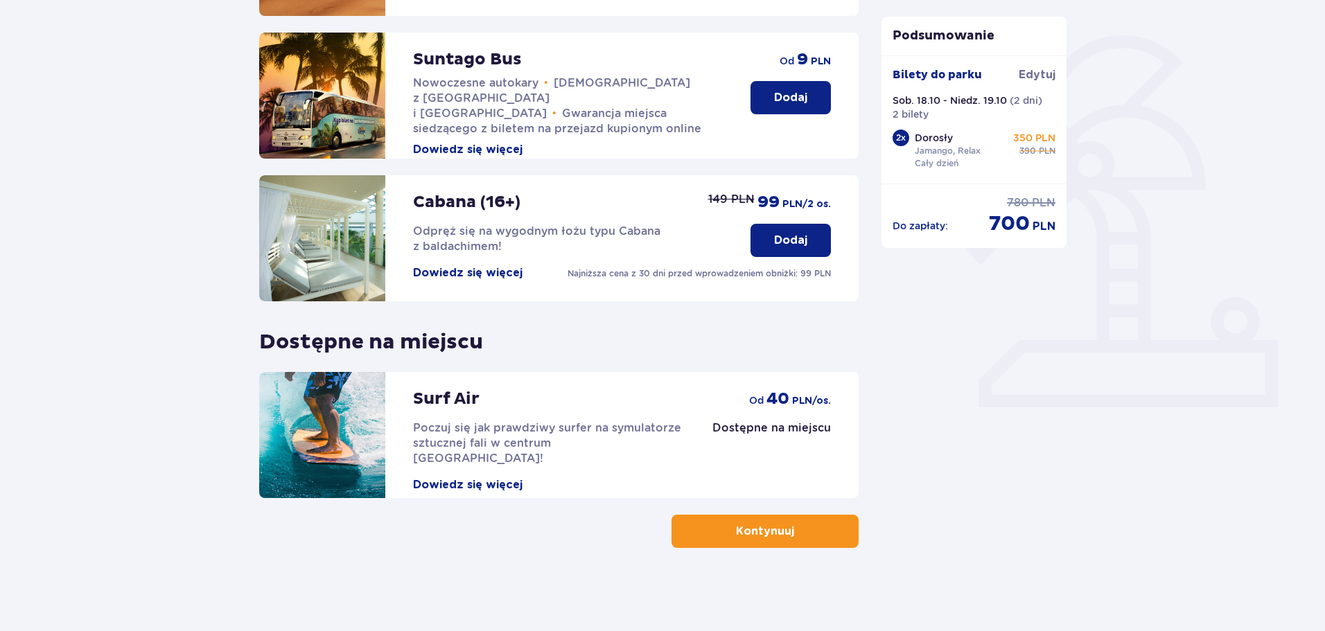
click at [703, 529] on button "Kontynuuj" at bounding box center [764, 531] width 187 height 33
